Goal: Task Accomplishment & Management: Use online tool/utility

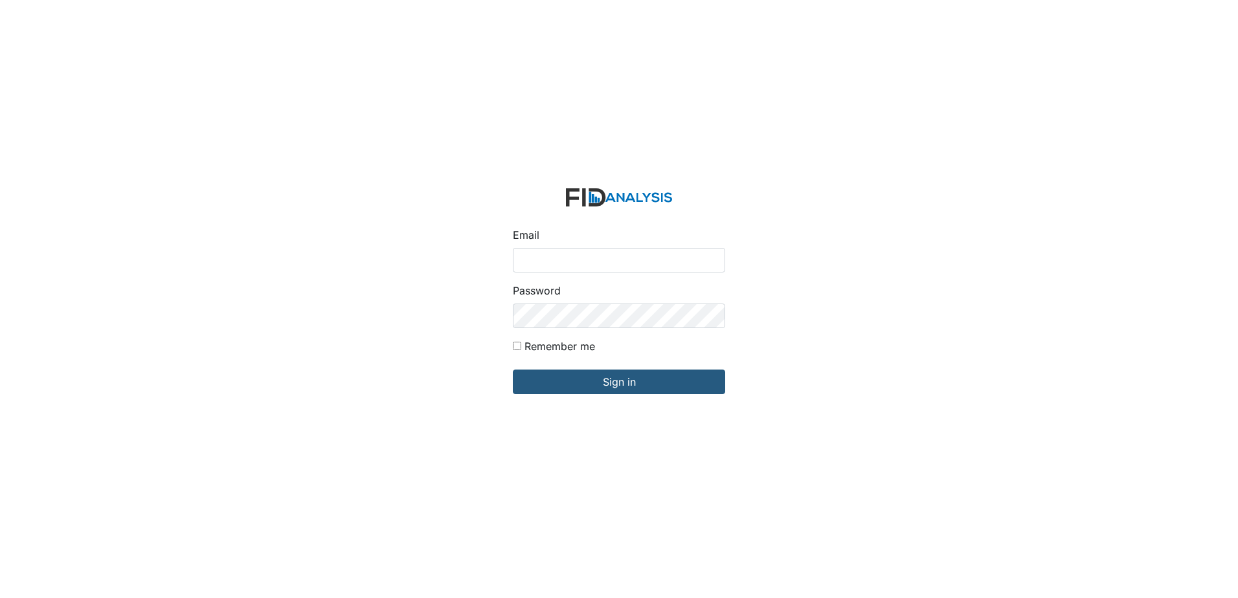
click at [527, 256] on input "Email" at bounding box center [619, 260] width 212 height 25
type input "[EMAIL_ADDRESS][DOMAIN_NAME]"
click at [444, 304] on div "Email wraynor@lifeincorporated.com Password Remember me Sign in" at bounding box center [619, 299] width 1238 height 598
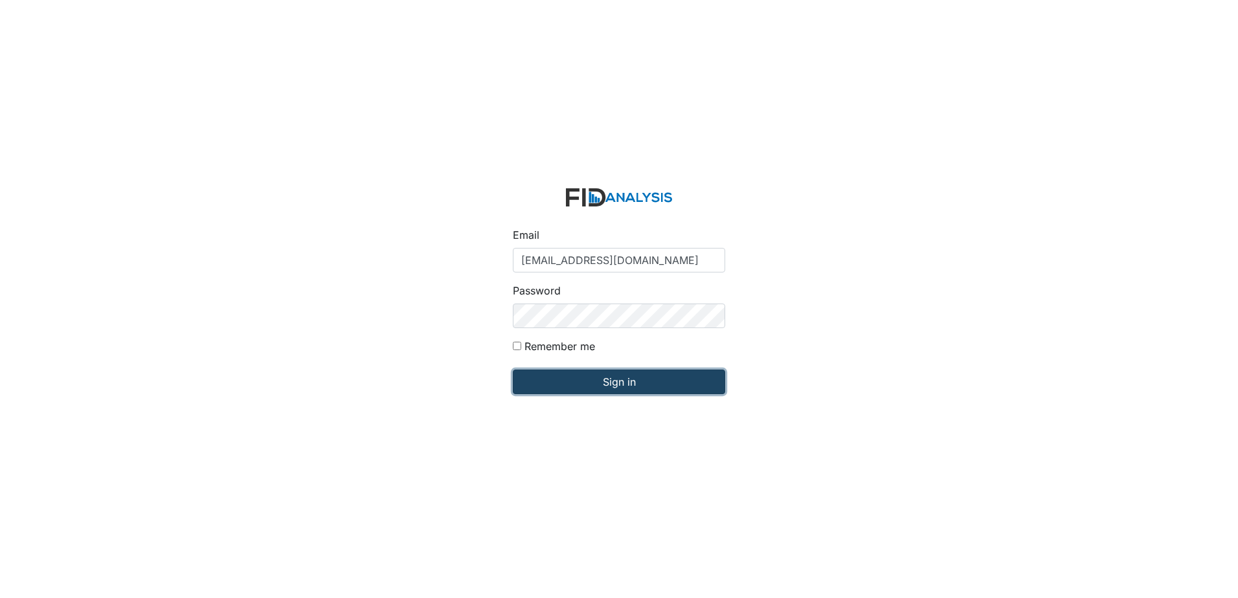
click at [532, 391] on input "Sign in" at bounding box center [619, 382] width 212 height 25
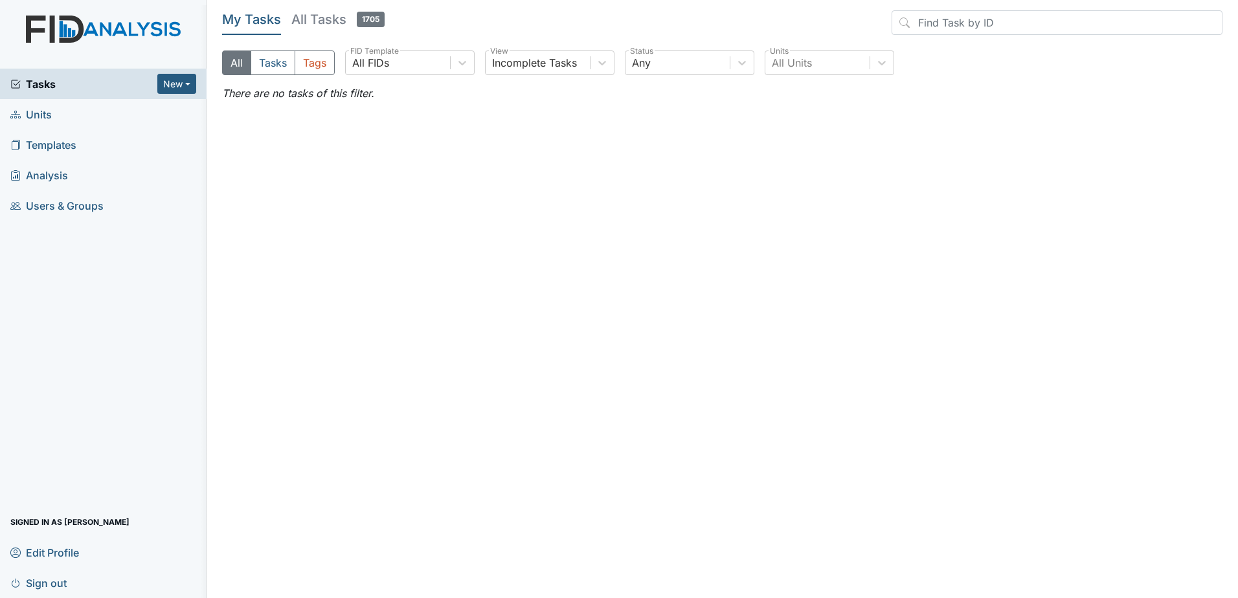
click at [41, 113] on span "Units" at bounding box center [30, 114] width 41 height 20
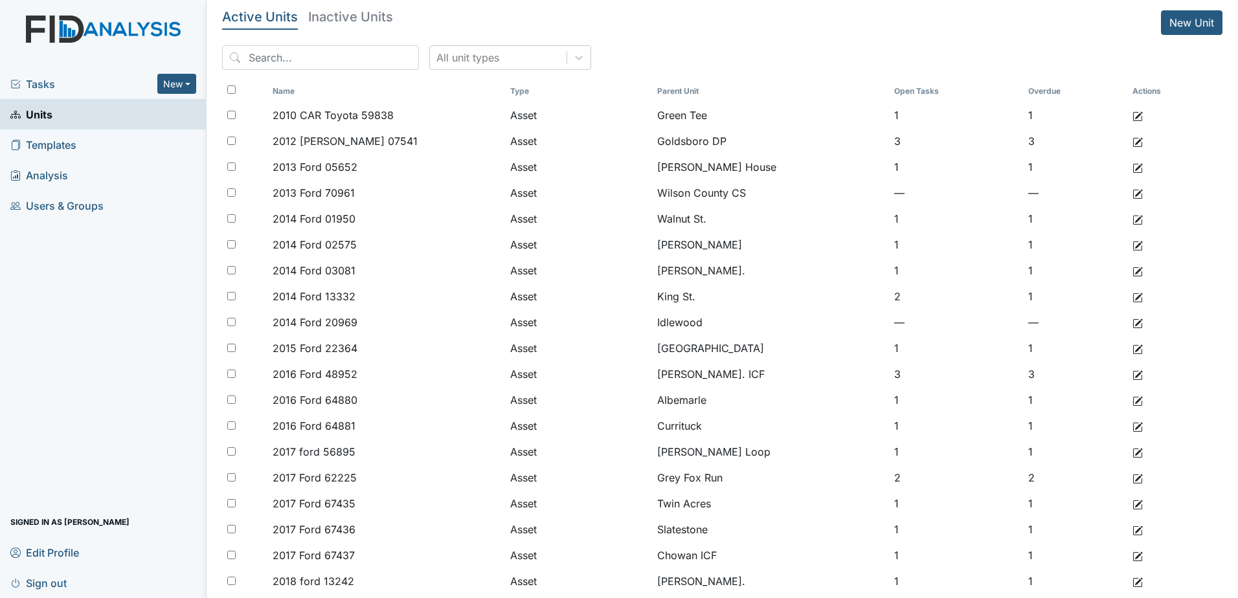
click at [60, 85] on span "Tasks" at bounding box center [83, 84] width 147 height 16
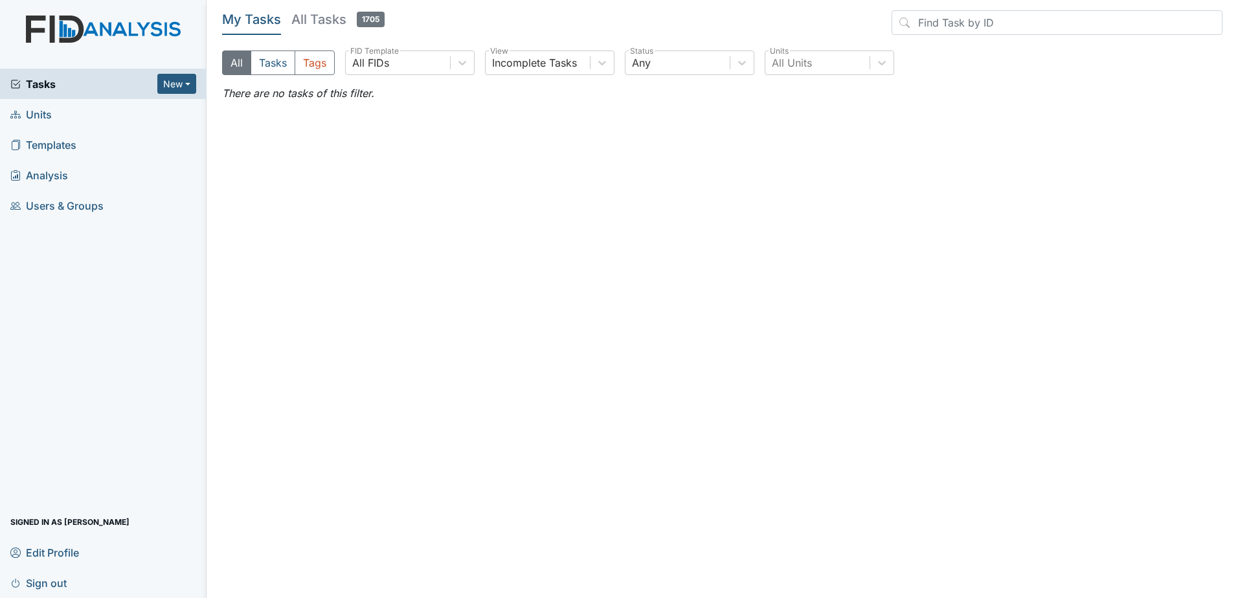
click at [321, 22] on h5 "All Tasks 1705" at bounding box center [337, 19] width 93 height 18
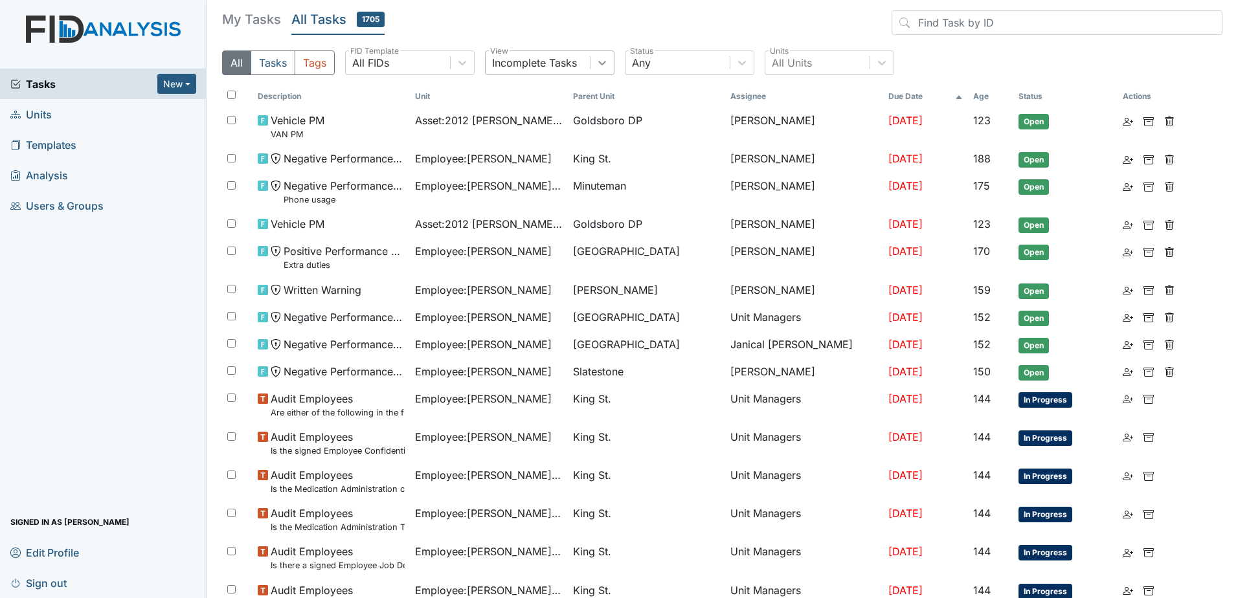
click at [607, 65] on icon at bounding box center [602, 62] width 13 height 13
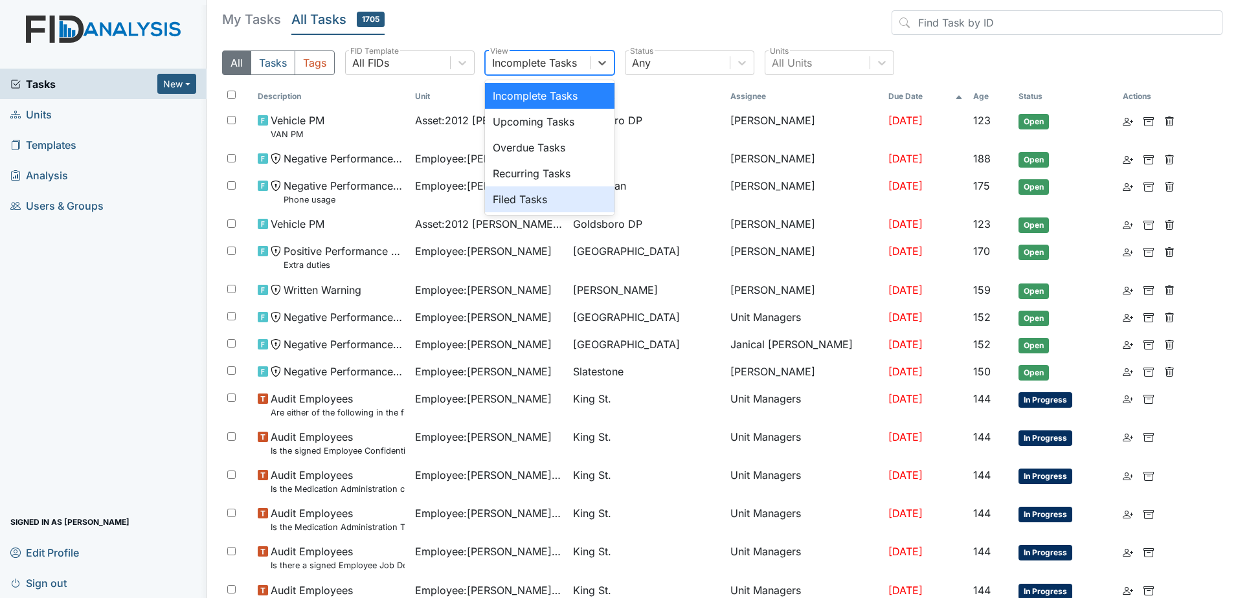
click at [532, 196] on div "Filed Tasks" at bounding box center [550, 199] width 130 height 26
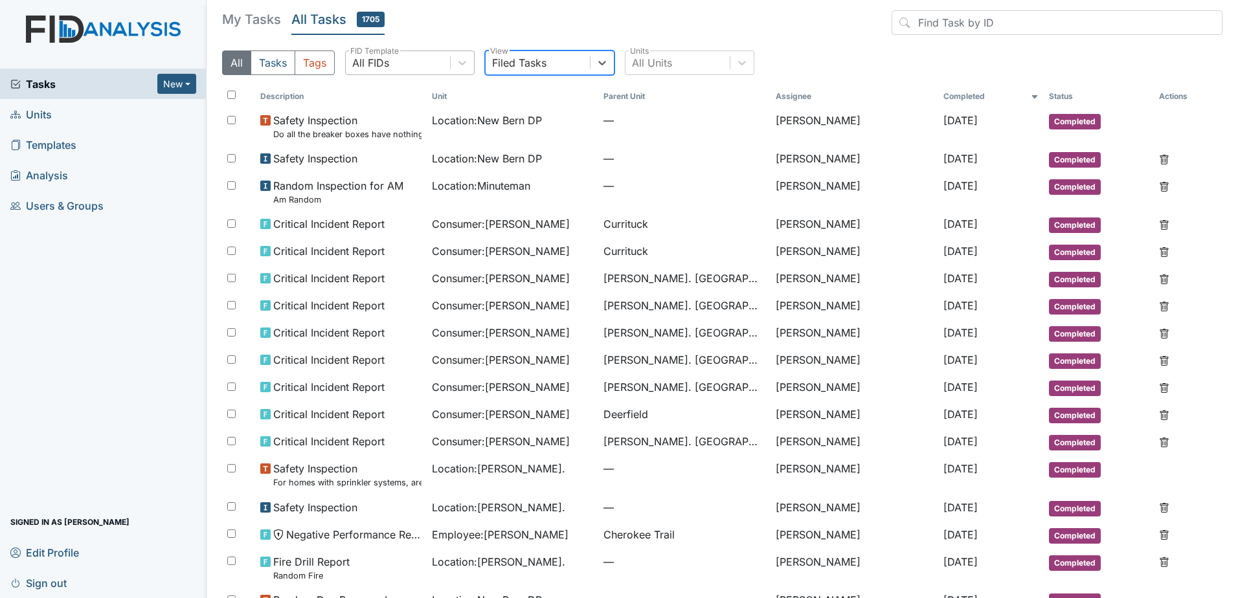
click at [438, 61] on div "All FIDs" at bounding box center [398, 62] width 104 height 23
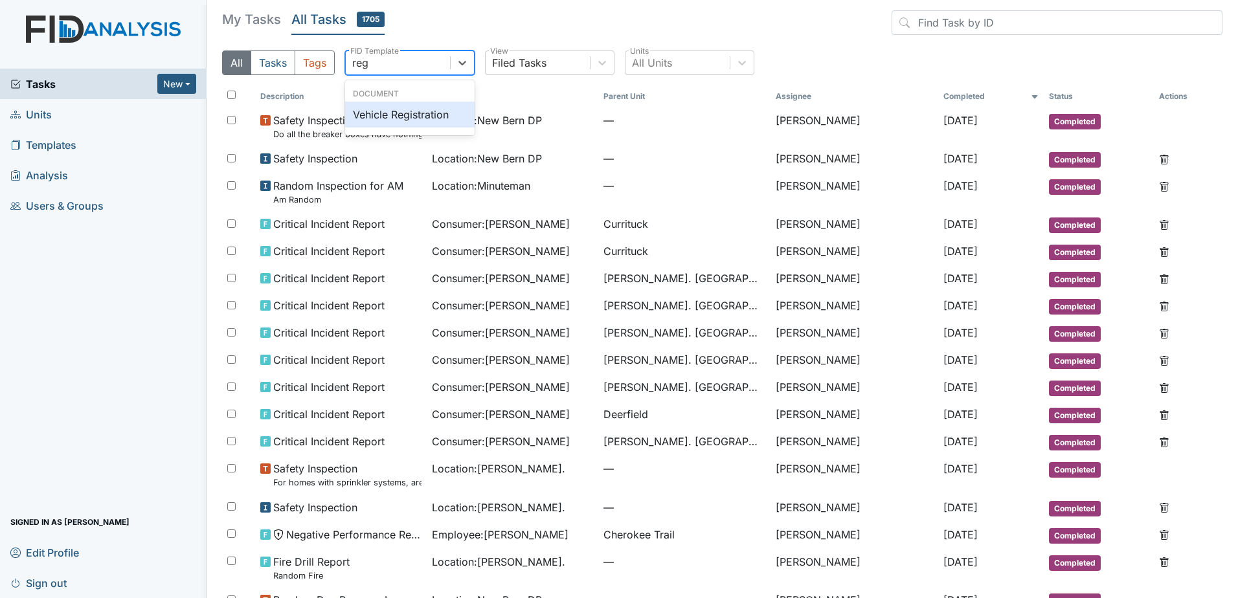
type input "regi"
click at [368, 113] on div "Vehicle Registration" at bounding box center [410, 115] width 130 height 26
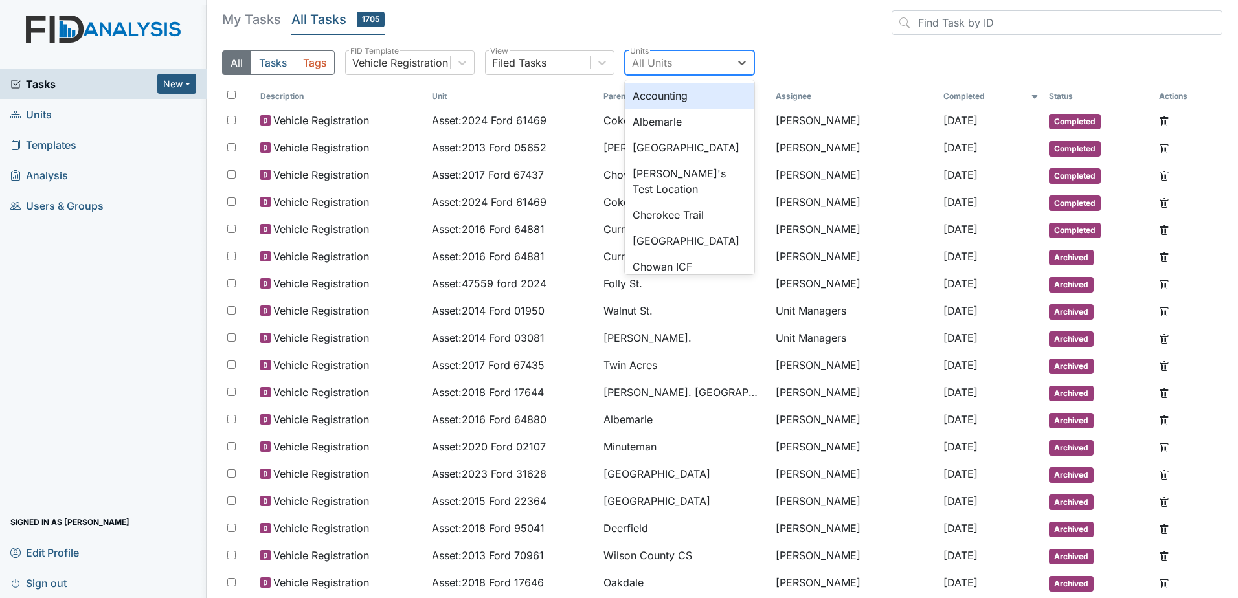
click at [662, 62] on div "All Units" at bounding box center [652, 63] width 40 height 16
type input "lavenham"
click at [658, 93] on div "Lavenham" at bounding box center [690, 96] width 130 height 26
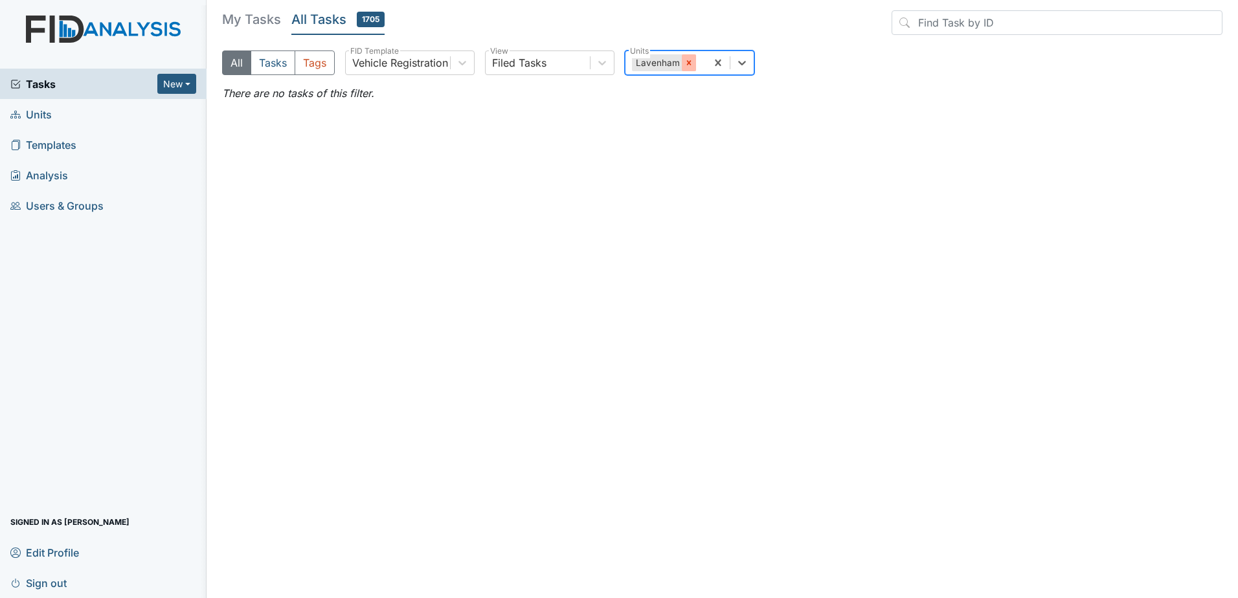
click at [688, 60] on icon at bounding box center [688, 62] width 9 height 9
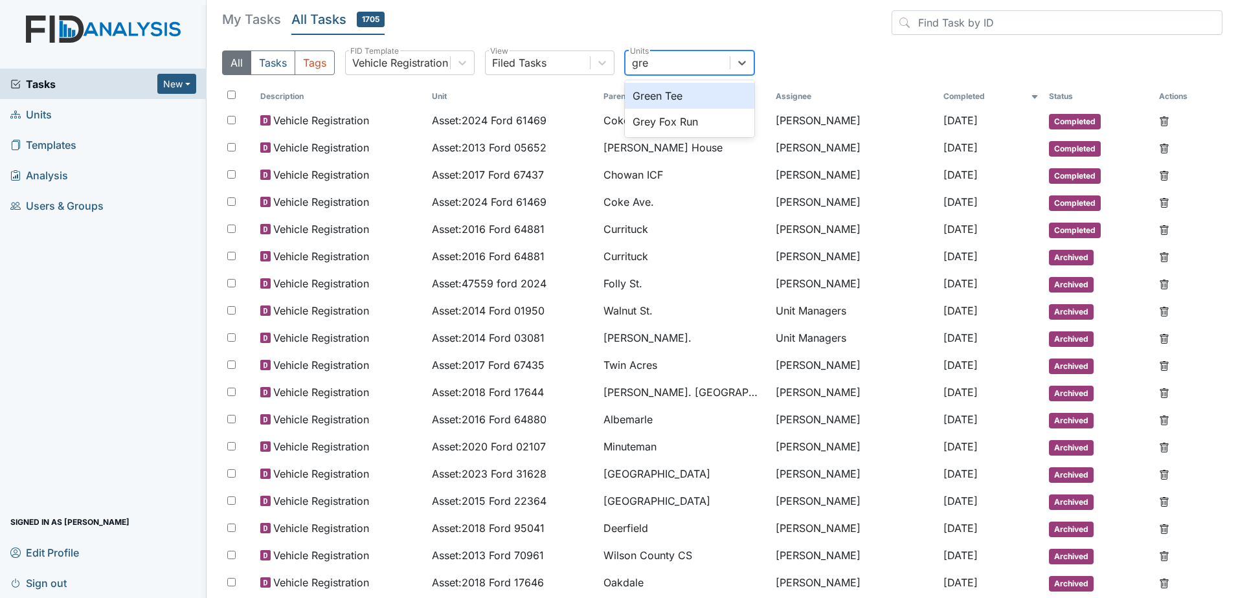
type input "grey"
click at [653, 93] on div "Grey Fox Run" at bounding box center [690, 96] width 130 height 26
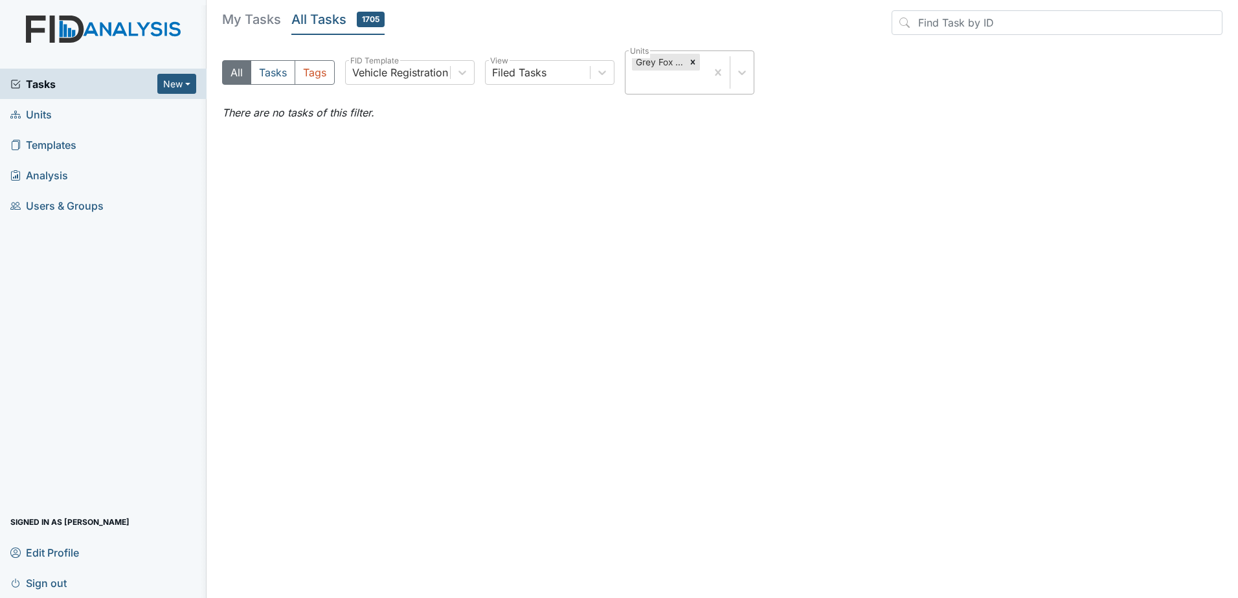
click at [441, 43] on div "My Tasks All Tasks 1705 All Tasks Tags Vehicle Registration FID Template Filed …" at bounding box center [722, 57] width 1000 height 95
click at [272, 17] on h5 "My Tasks" at bounding box center [251, 19] width 59 height 18
click at [330, 14] on h5 "All Tasks 1705" at bounding box center [337, 19] width 93 height 18
click at [49, 123] on span "Units" at bounding box center [30, 114] width 41 height 20
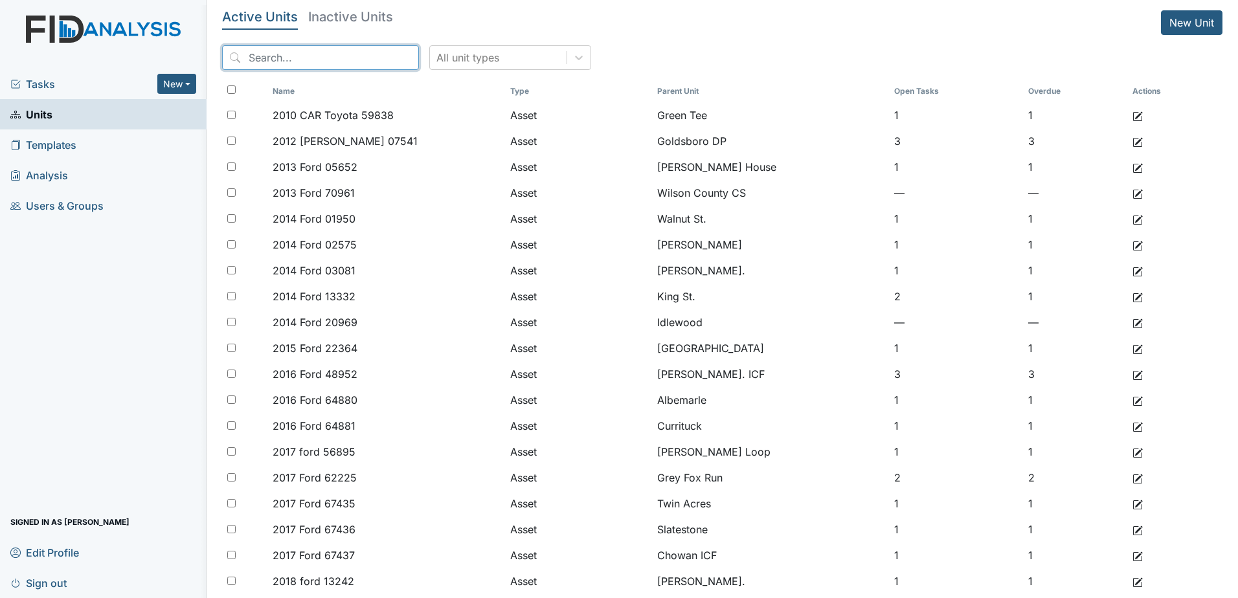
click at [304, 63] on input "search" at bounding box center [320, 57] width 197 height 25
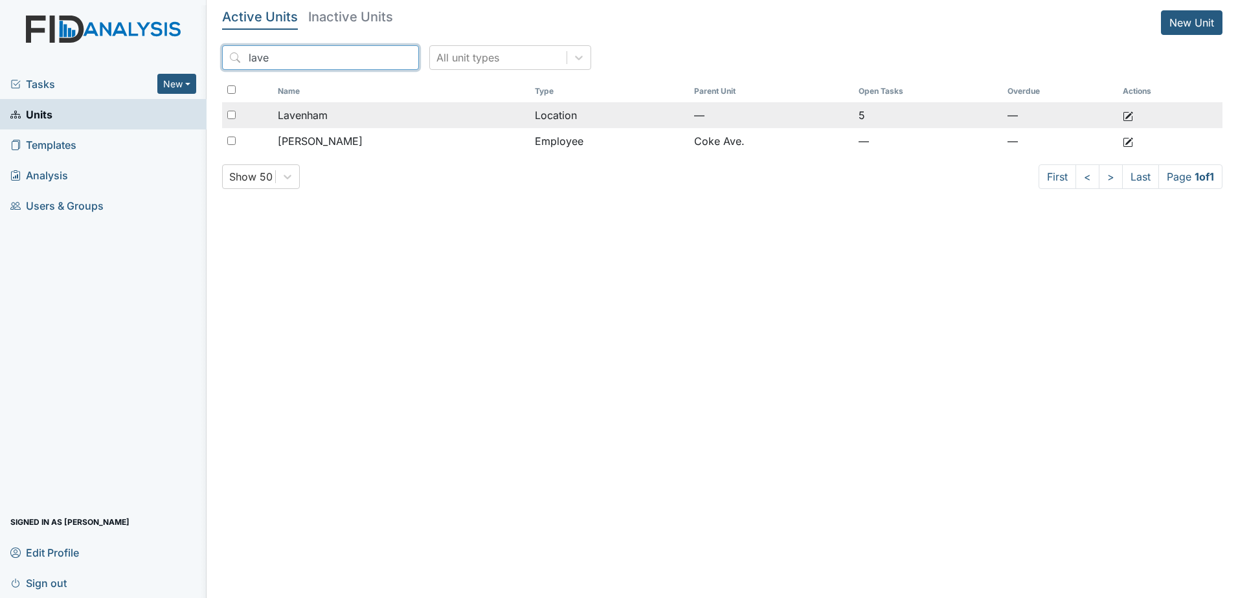
type input "lave"
click at [305, 119] on span "Lavenham" at bounding box center [303, 115] width 50 height 16
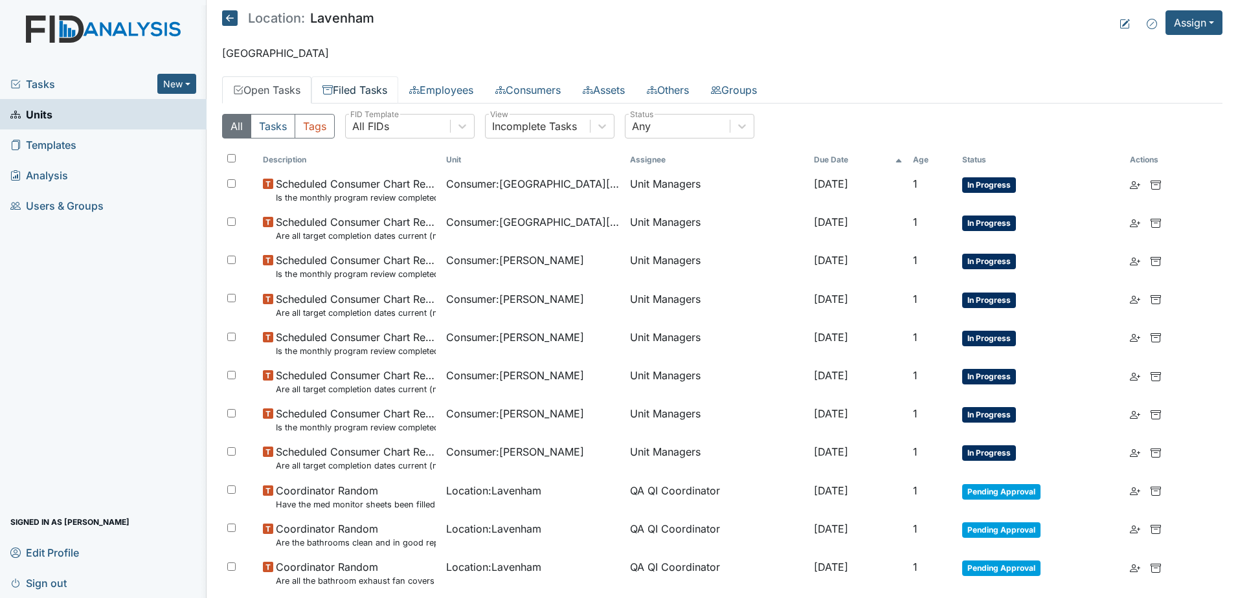
click at [368, 93] on link "Filed Tasks" at bounding box center [354, 89] width 87 height 27
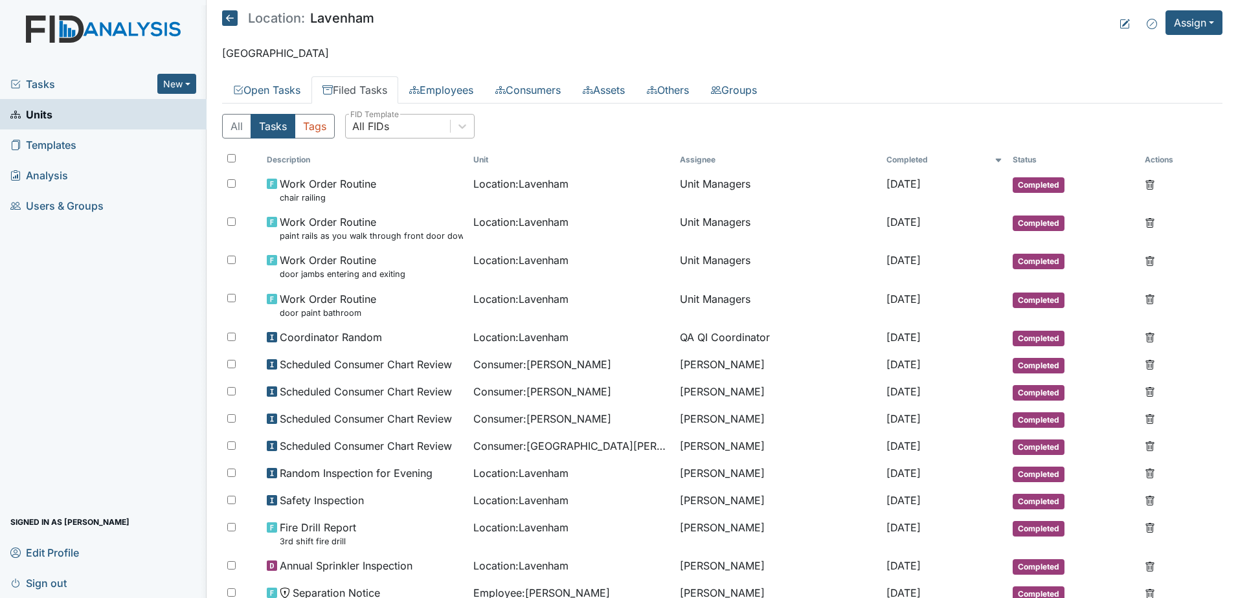
click at [413, 122] on div "All FIDs" at bounding box center [398, 126] width 104 height 23
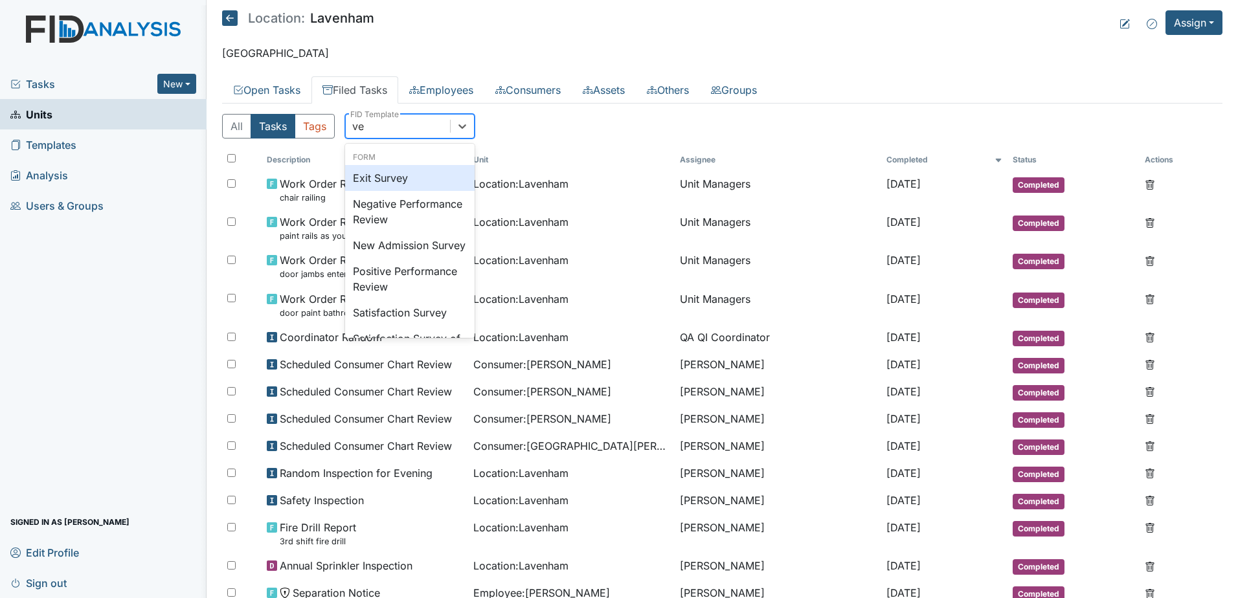
type input "veh"
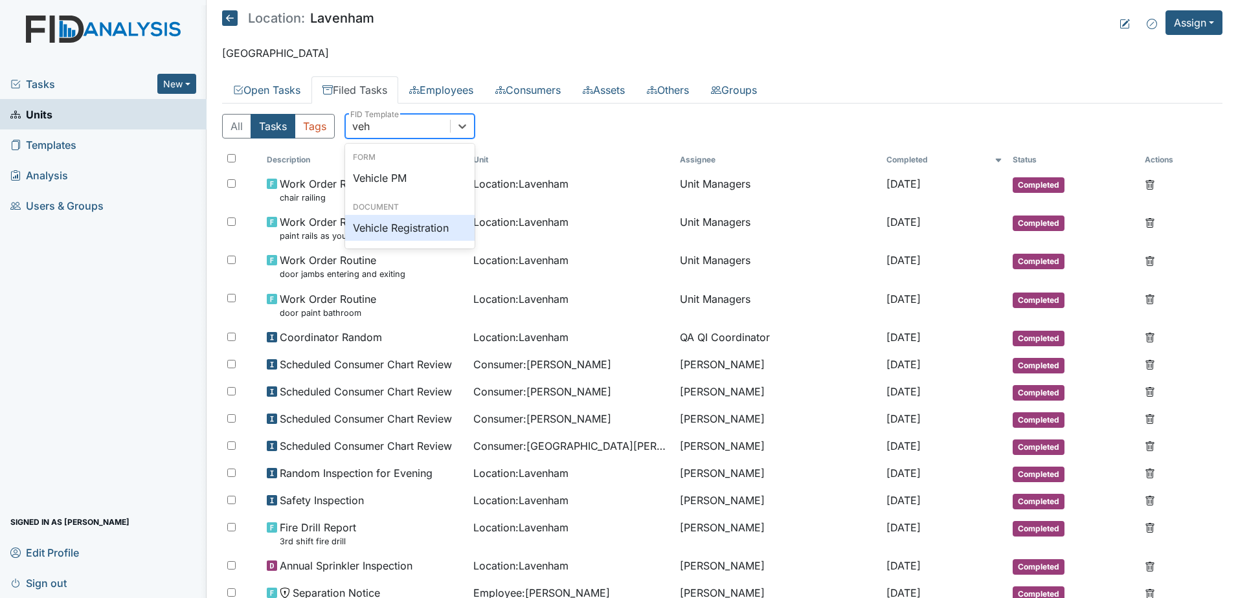
click at [393, 222] on div "Vehicle Registration" at bounding box center [410, 228] width 130 height 26
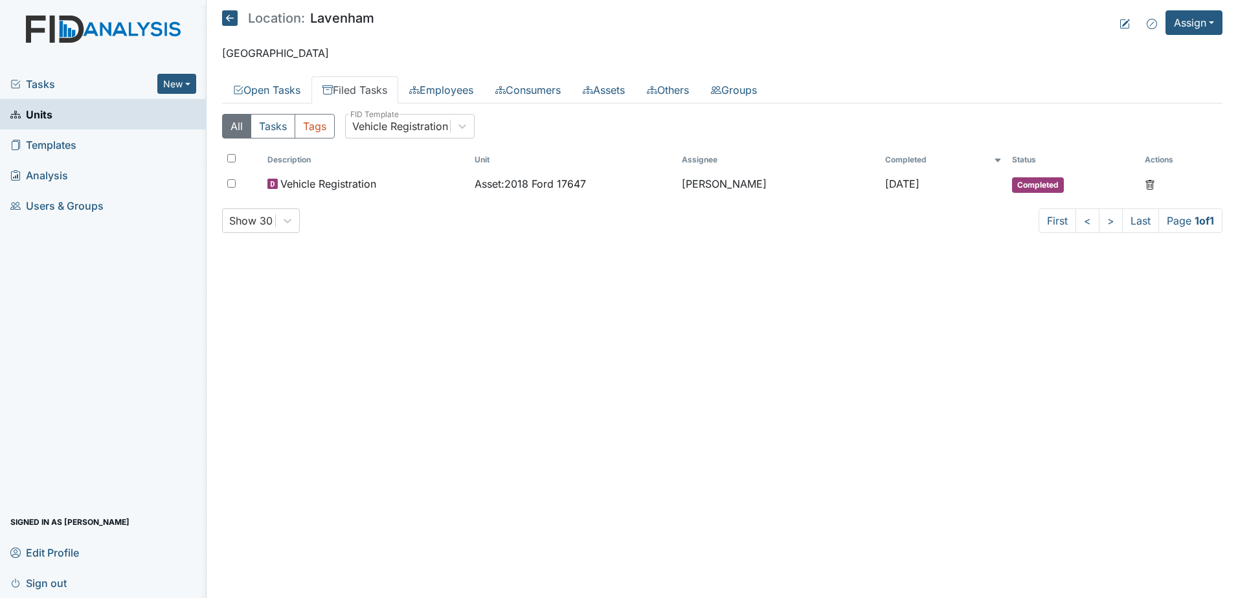
click at [57, 116] on link "Units" at bounding box center [103, 114] width 207 height 30
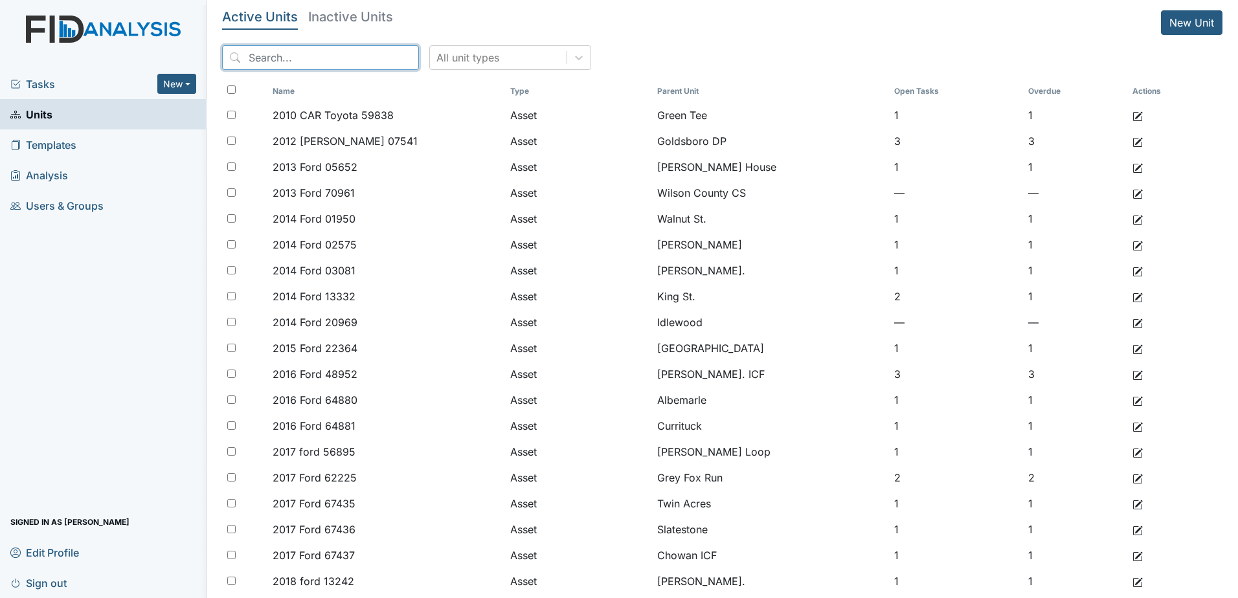
click at [276, 61] on input "search" at bounding box center [320, 57] width 197 height 25
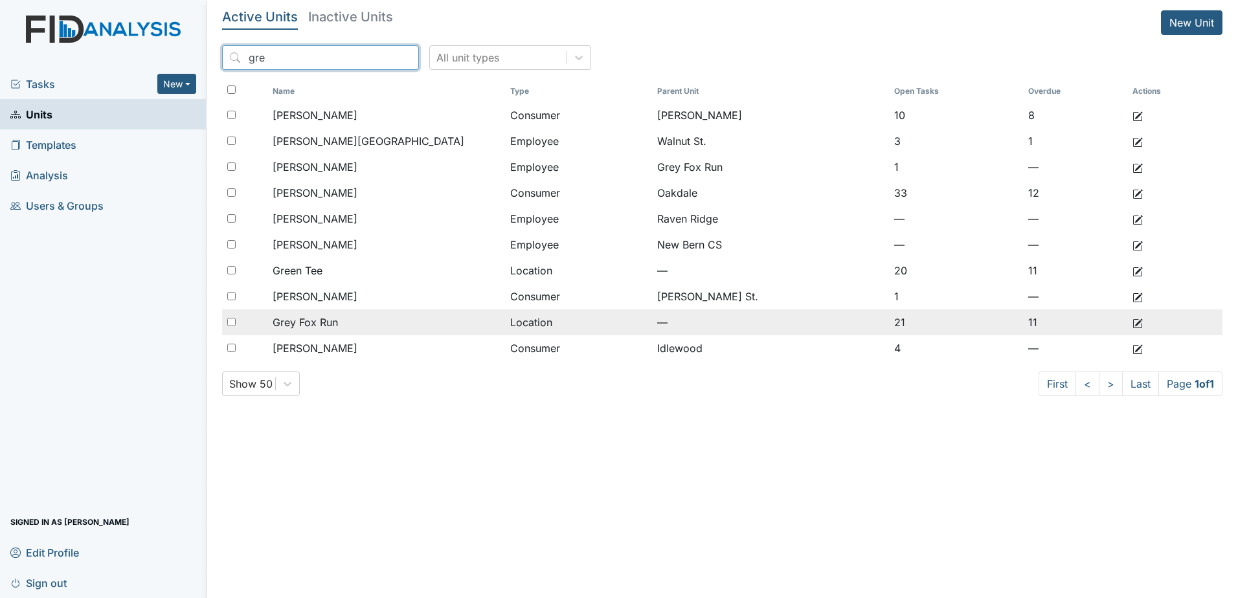
type input "gre"
click at [321, 323] on span "Grey Fox Run" at bounding box center [305, 323] width 65 height 16
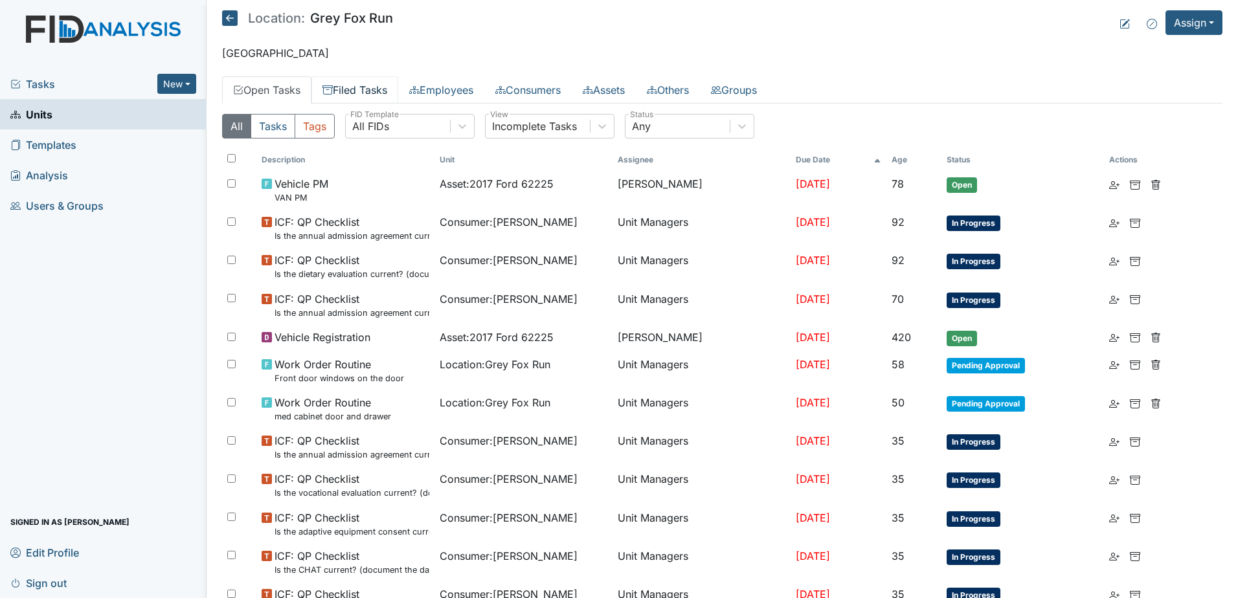
click at [379, 93] on link "Filed Tasks" at bounding box center [354, 89] width 87 height 27
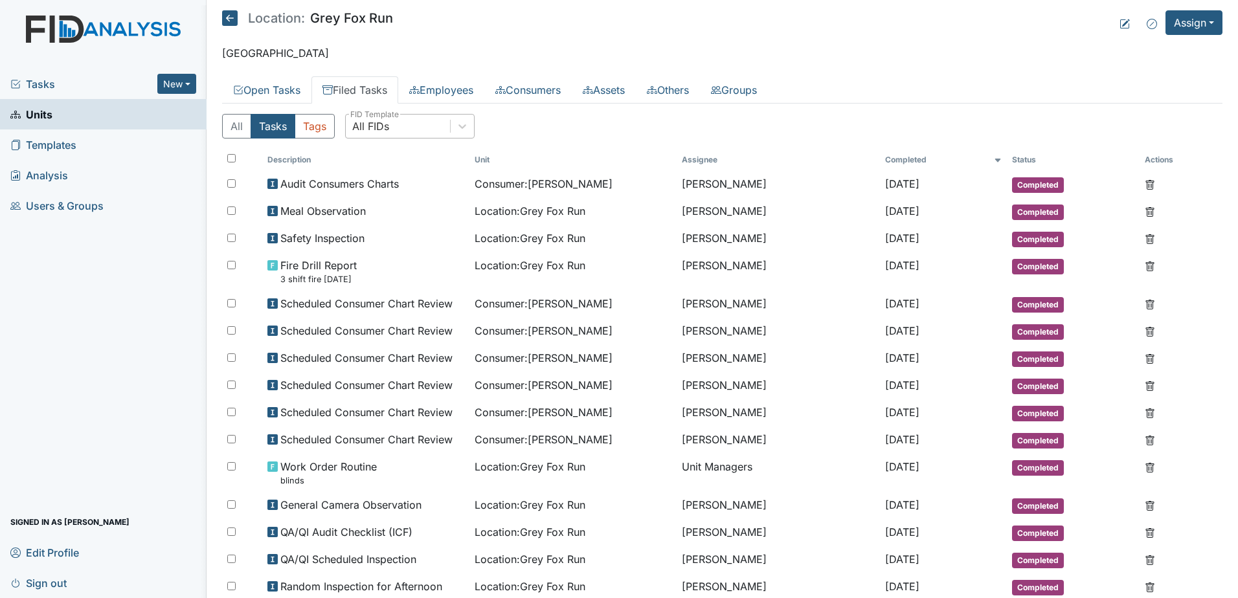
click at [431, 120] on div "All FIDs" at bounding box center [398, 126] width 104 height 23
type input "regis"
click at [459, 179] on div "Vehicle Registration" at bounding box center [410, 178] width 130 height 26
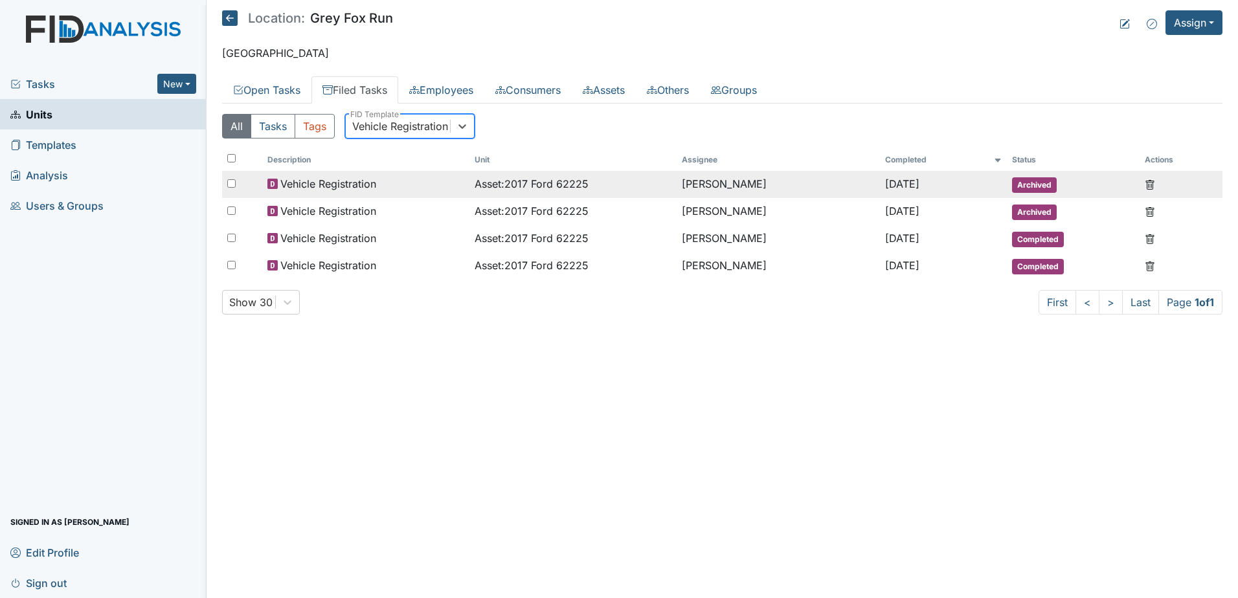
click at [475, 187] on span "Asset : 2017 Ford 62225" at bounding box center [532, 184] width 114 height 16
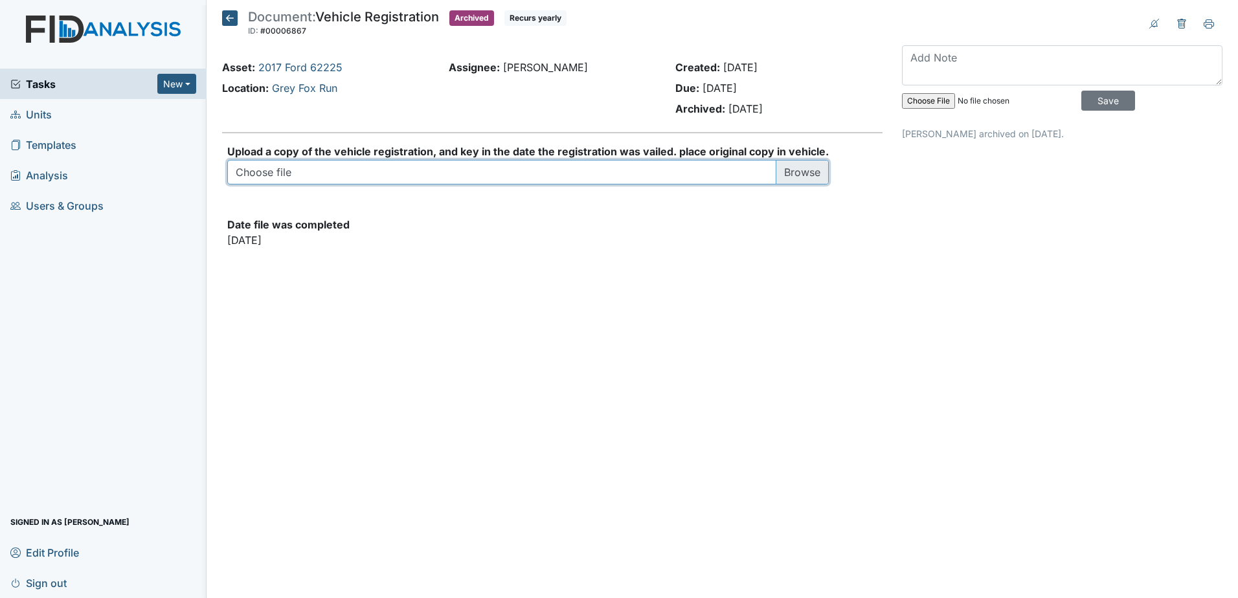
click at [468, 172] on input "file" at bounding box center [528, 176] width 602 height 25
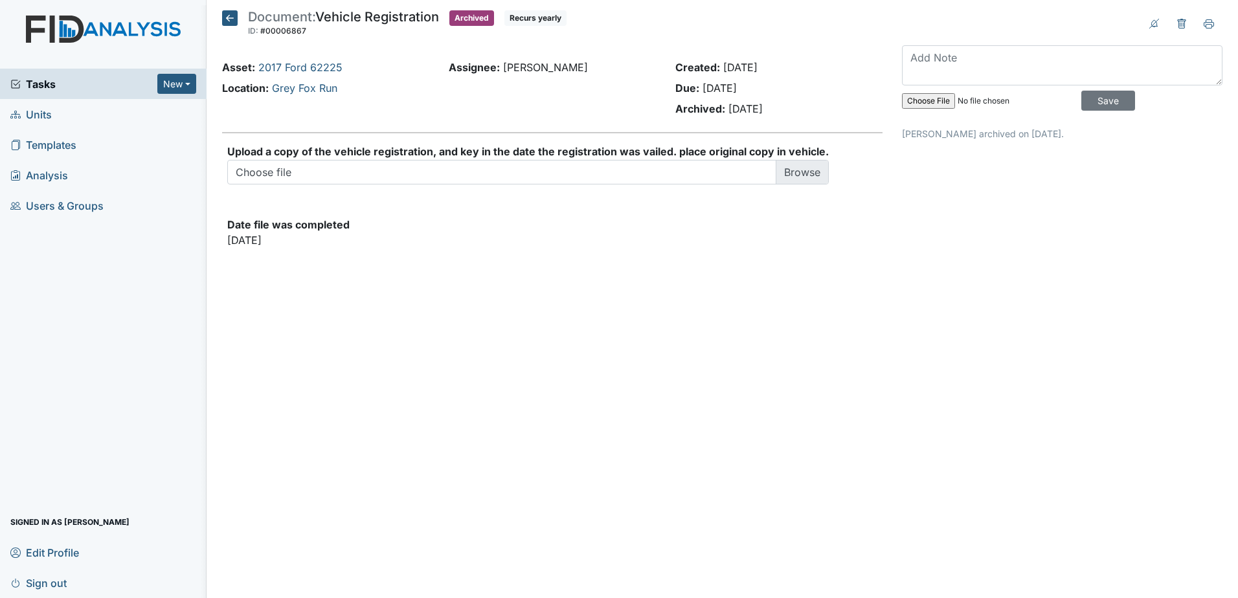
click at [50, 84] on span "Tasks" at bounding box center [83, 84] width 147 height 16
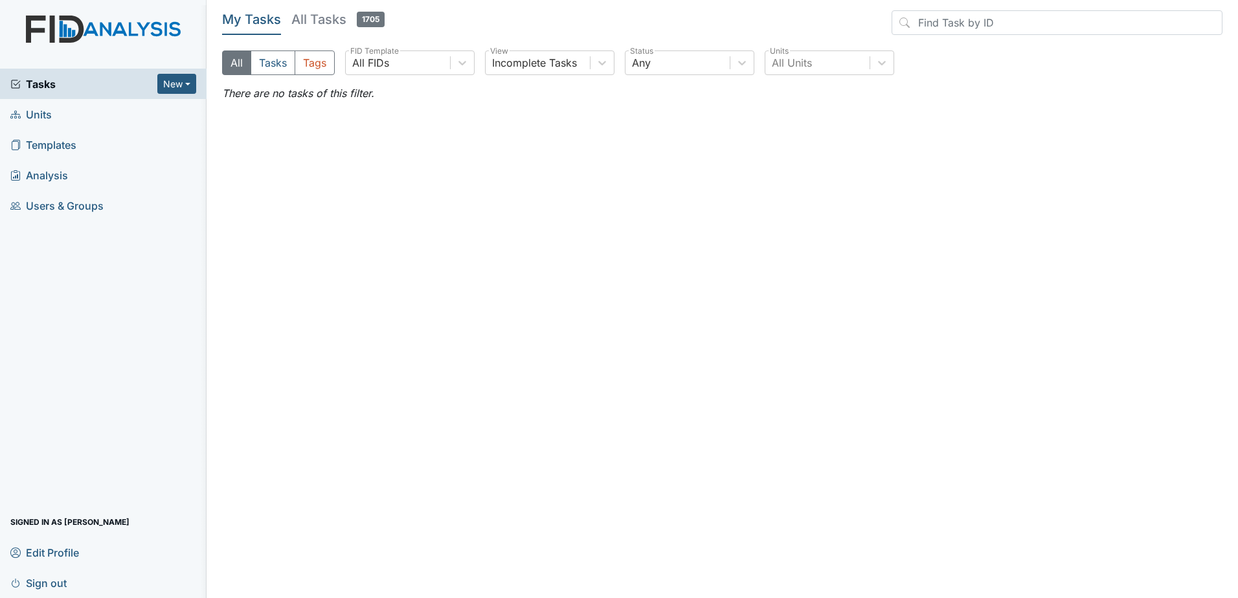
click at [308, 22] on h5 "All Tasks 1705" at bounding box center [337, 19] width 93 height 18
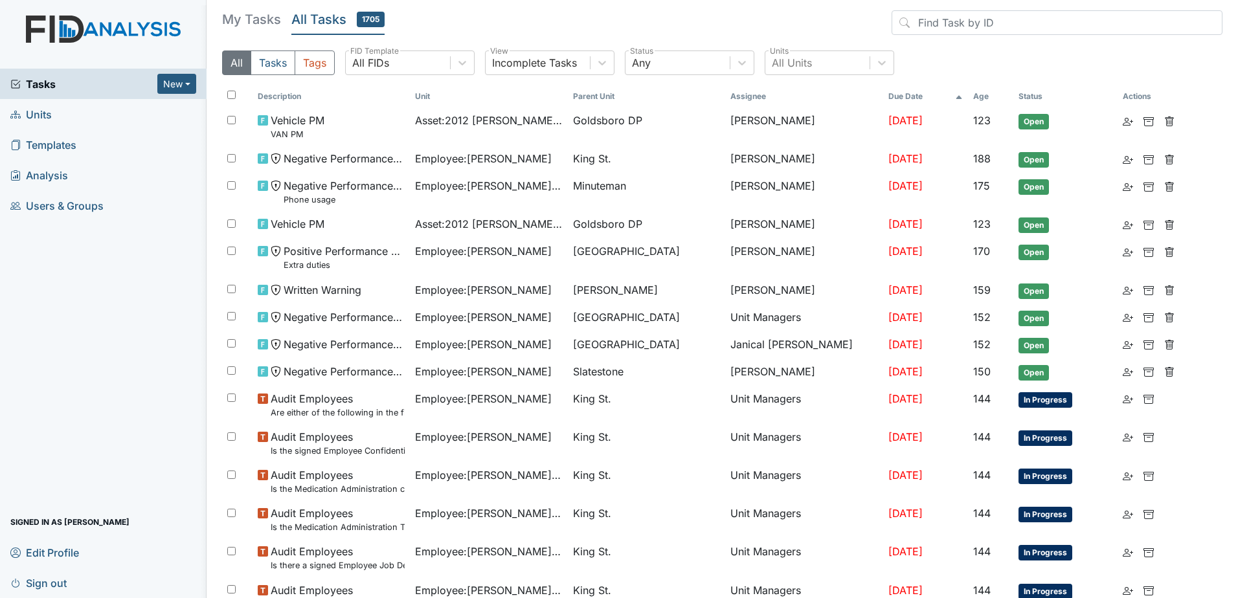
click at [503, 18] on header "My Tasks All Tasks 1705" at bounding box center [722, 25] width 1000 height 30
click at [444, 21] on header "My Tasks All Tasks 1705" at bounding box center [722, 25] width 1000 height 30
click at [281, 15] on div "My Tasks All Tasks 1705" at bounding box center [308, 22] width 173 height 25
click at [272, 16] on h5 "My Tasks" at bounding box center [251, 19] width 59 height 18
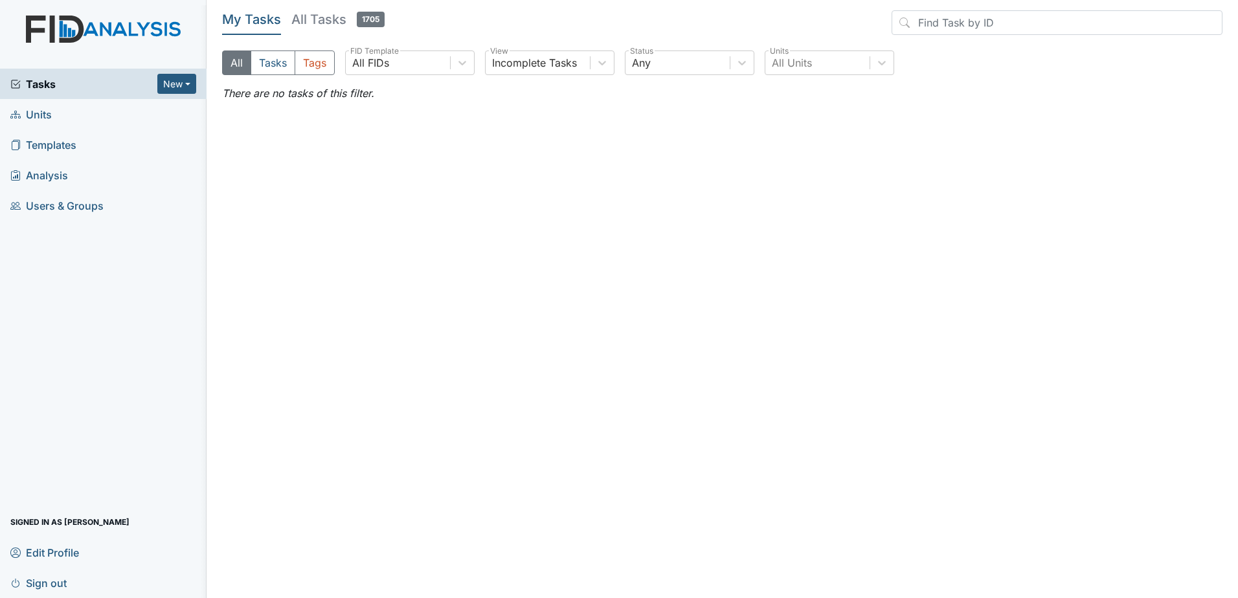
click at [316, 23] on h5 "All Tasks 1705" at bounding box center [337, 19] width 93 height 18
